Goal: Task Accomplishment & Management: Use online tool/utility

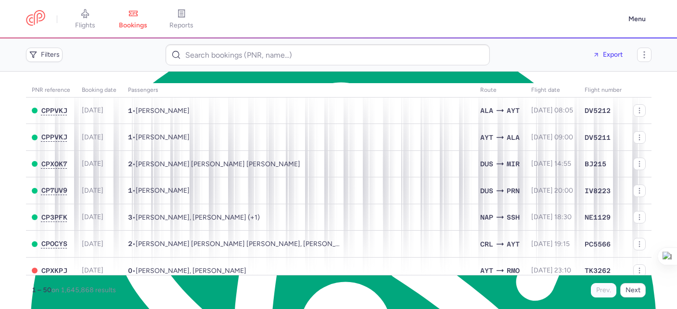
scroll to position [17, 0]
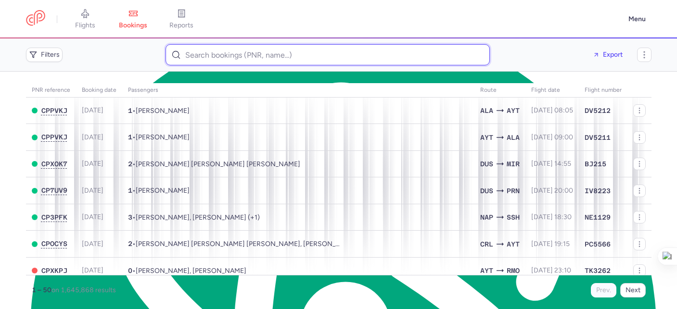
click at [223, 59] on input at bounding box center [327, 54] width 324 height 21
paste input "[EMAIL_ADDRESS][DOMAIN_NAME]"
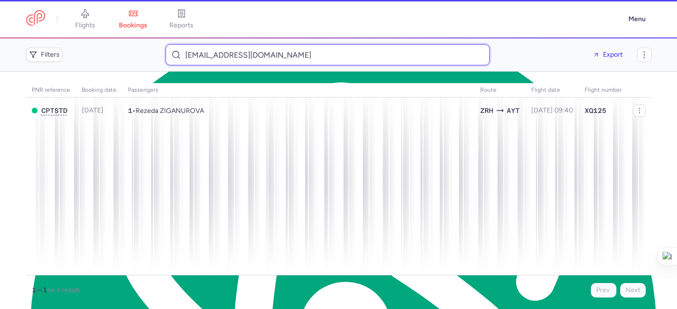
type input "[EMAIL_ADDRESS][DOMAIN_NAME]"
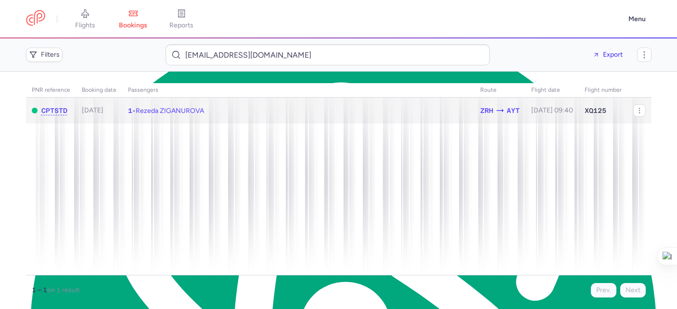
click at [229, 113] on td "1 • Rezeda ZIGANUROVA" at bounding box center [298, 111] width 352 height 26
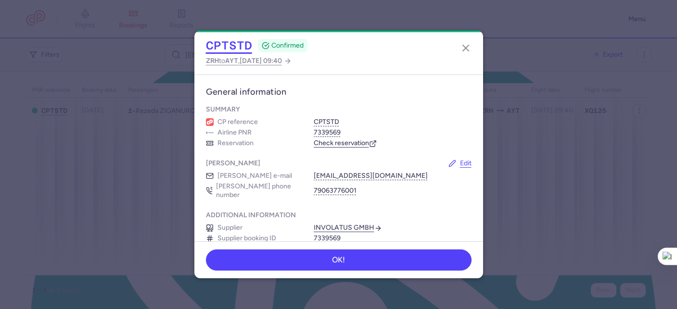
click at [219, 51] on button "CPTSTD" at bounding box center [229, 45] width 46 height 14
click at [461, 49] on icon "button" at bounding box center [466, 48] width 12 height 12
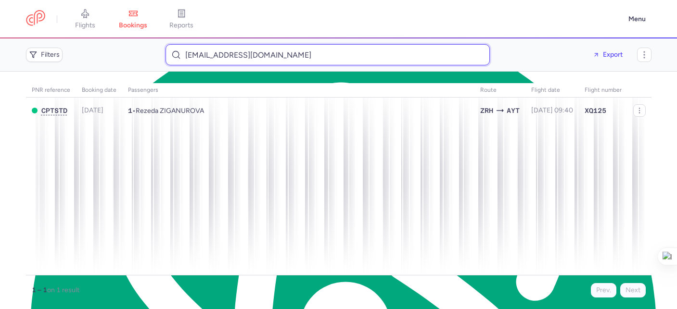
type textarea "u"
drag, startPoint x: 289, startPoint y: 56, endPoint x: 197, endPoint y: 42, distance: 92.9
click at [197, 42] on div "Filters [EMAIL_ADDRESS][DOMAIN_NAME] Export" at bounding box center [338, 54] width 633 height 29
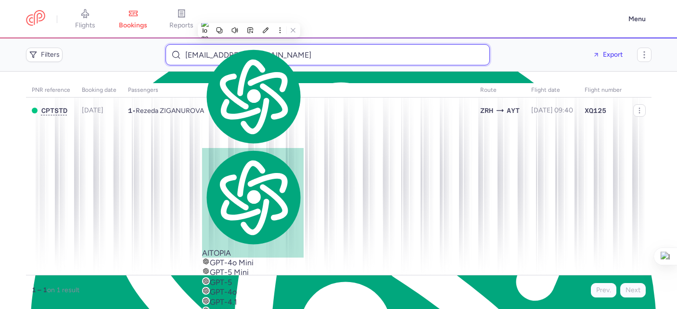
paste input "[PERSON_NAME][EMAIL_ADDRESS][DOMAIN_NAME]"
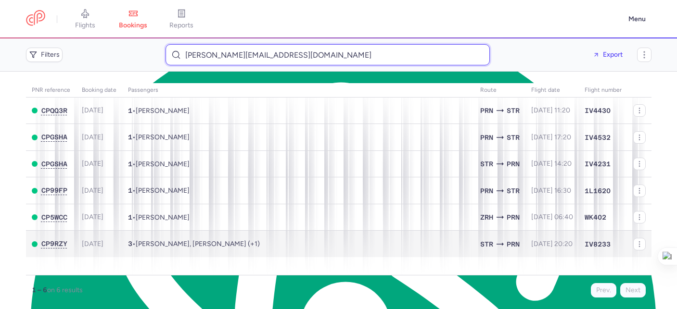
type input "[PERSON_NAME][EMAIL_ADDRESS][DOMAIN_NAME]"
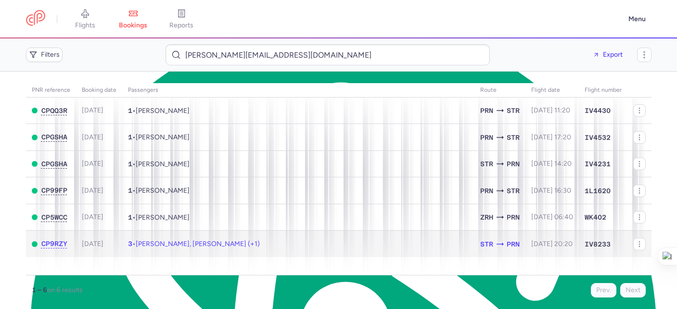
click at [232, 251] on td "3 • [PERSON_NAME], [PERSON_NAME] (+1)" at bounding box center [298, 244] width 352 height 26
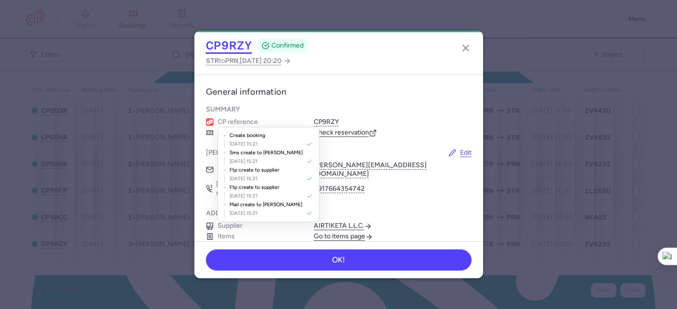
click at [229, 43] on button "CP9RZY" at bounding box center [229, 45] width 46 height 14
